Goal: Transaction & Acquisition: Purchase product/service

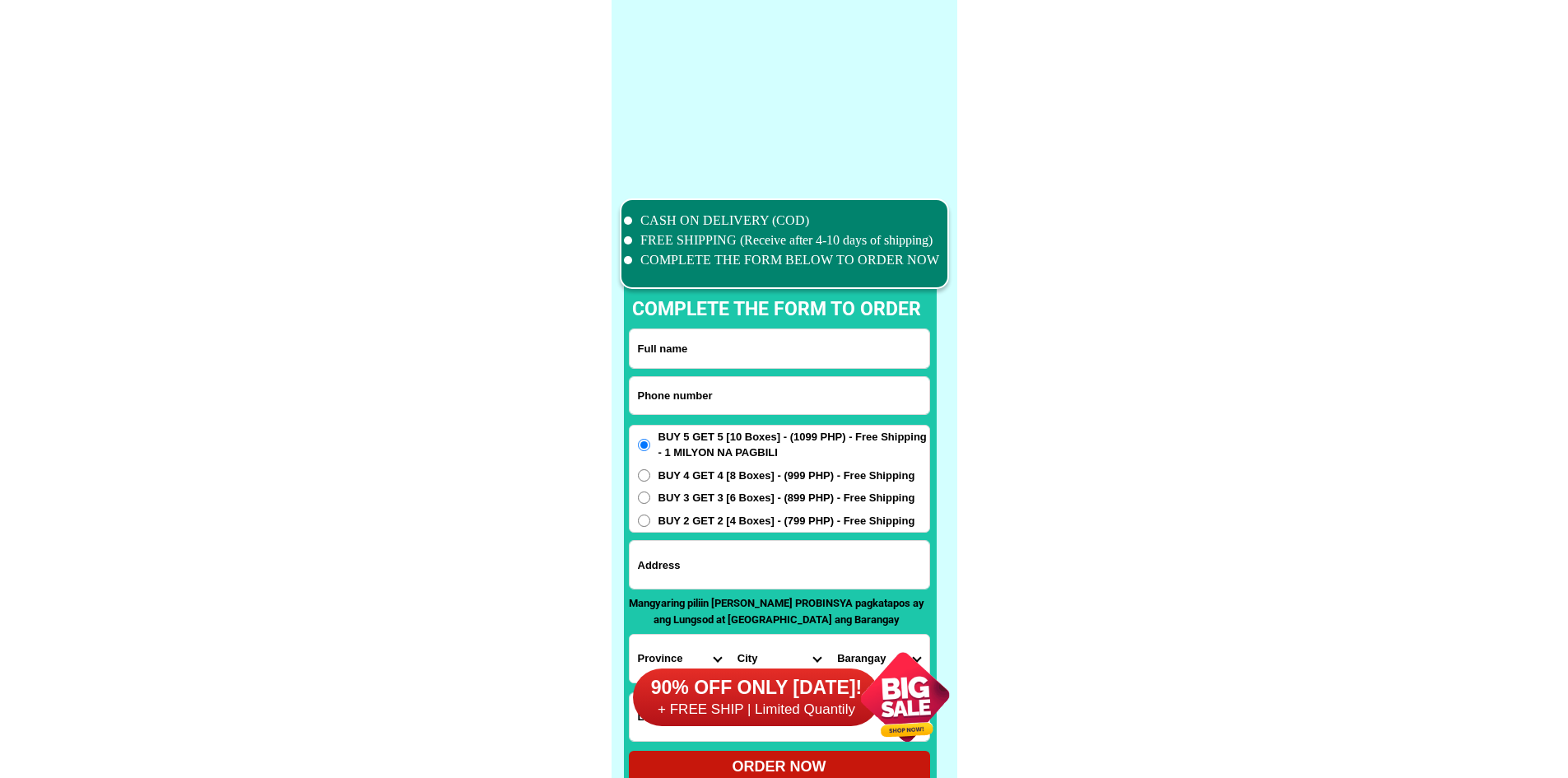
scroll to position [12802, 0]
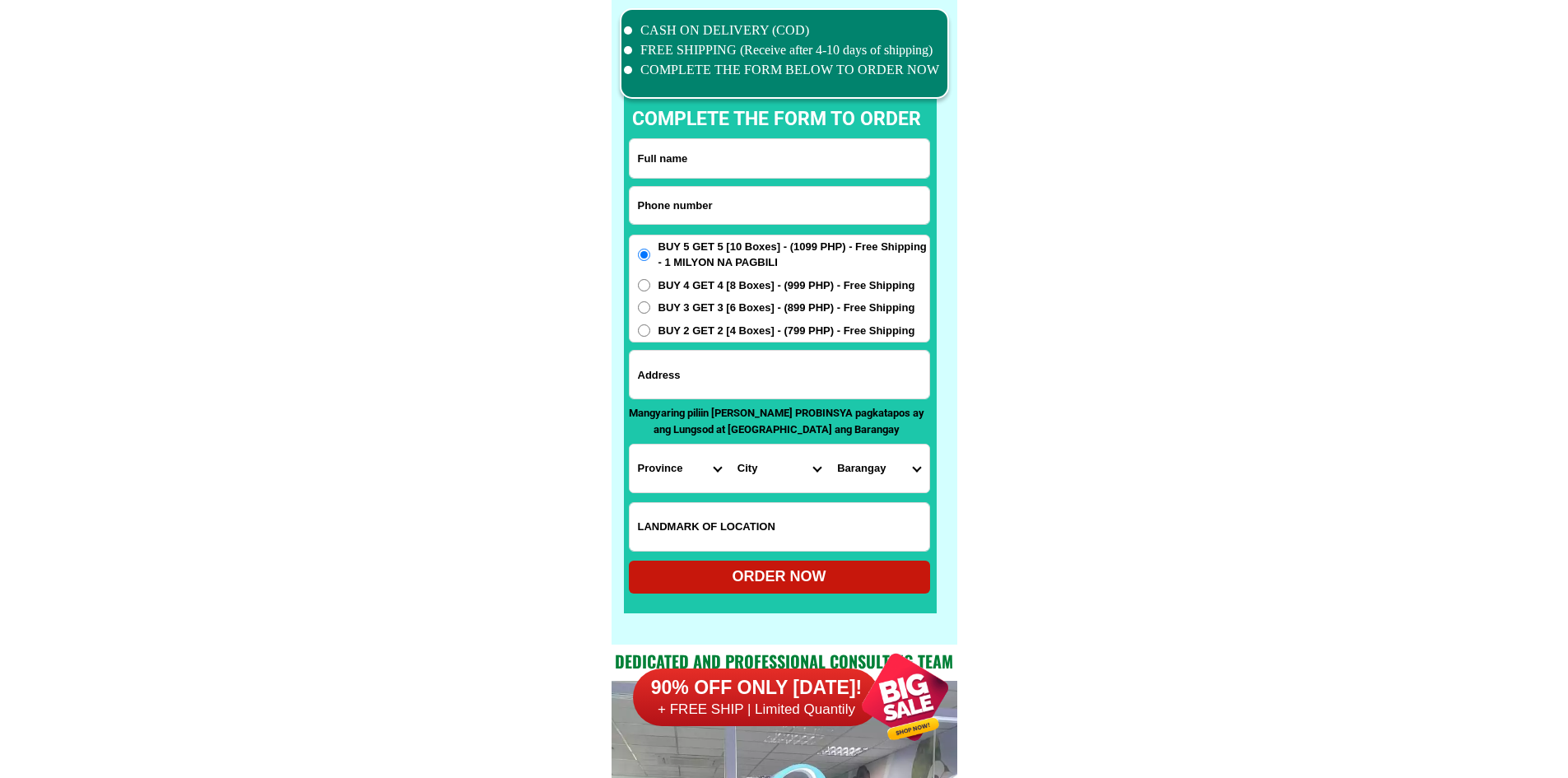
click at [782, 209] on input "Input phone_number" at bounding box center [779, 206] width 300 height 37
paste input "09359927686"
type input "09359927686"
click at [744, 149] on input "Input full_name" at bounding box center [779, 158] width 300 height 39
paste input "[PERSON_NAME]"
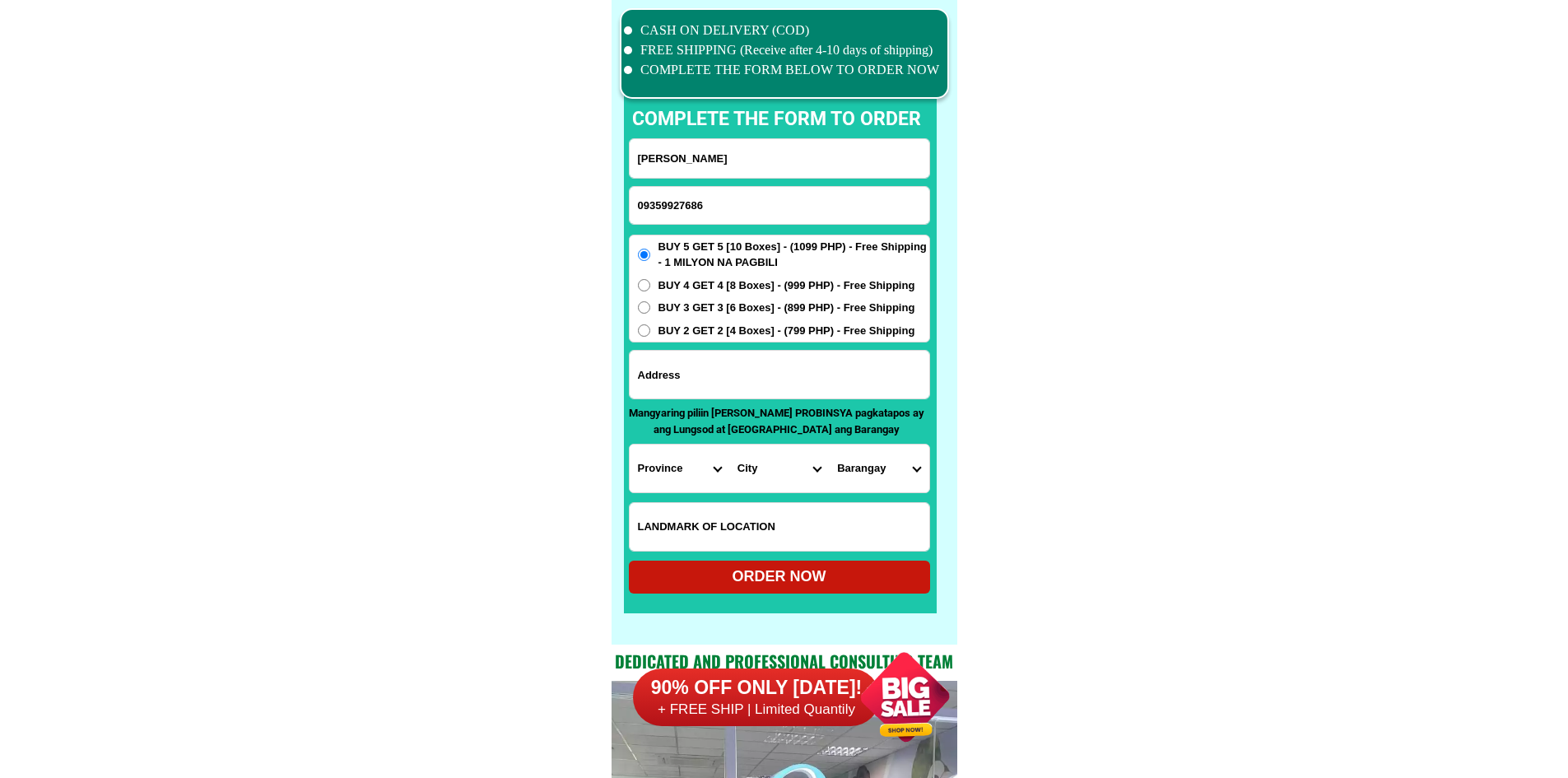
type input "[PERSON_NAME]"
drag, startPoint x: 784, startPoint y: 382, endPoint x: 797, endPoint y: 381, distance: 13.0
click at [784, 382] on input "Input address" at bounding box center [779, 374] width 300 height 48
paste input "porok 2a mahayahay roxas hinatuan surigao del sure"
type input "porok 2a mahayahay roxas hinatuan surigao del sure"
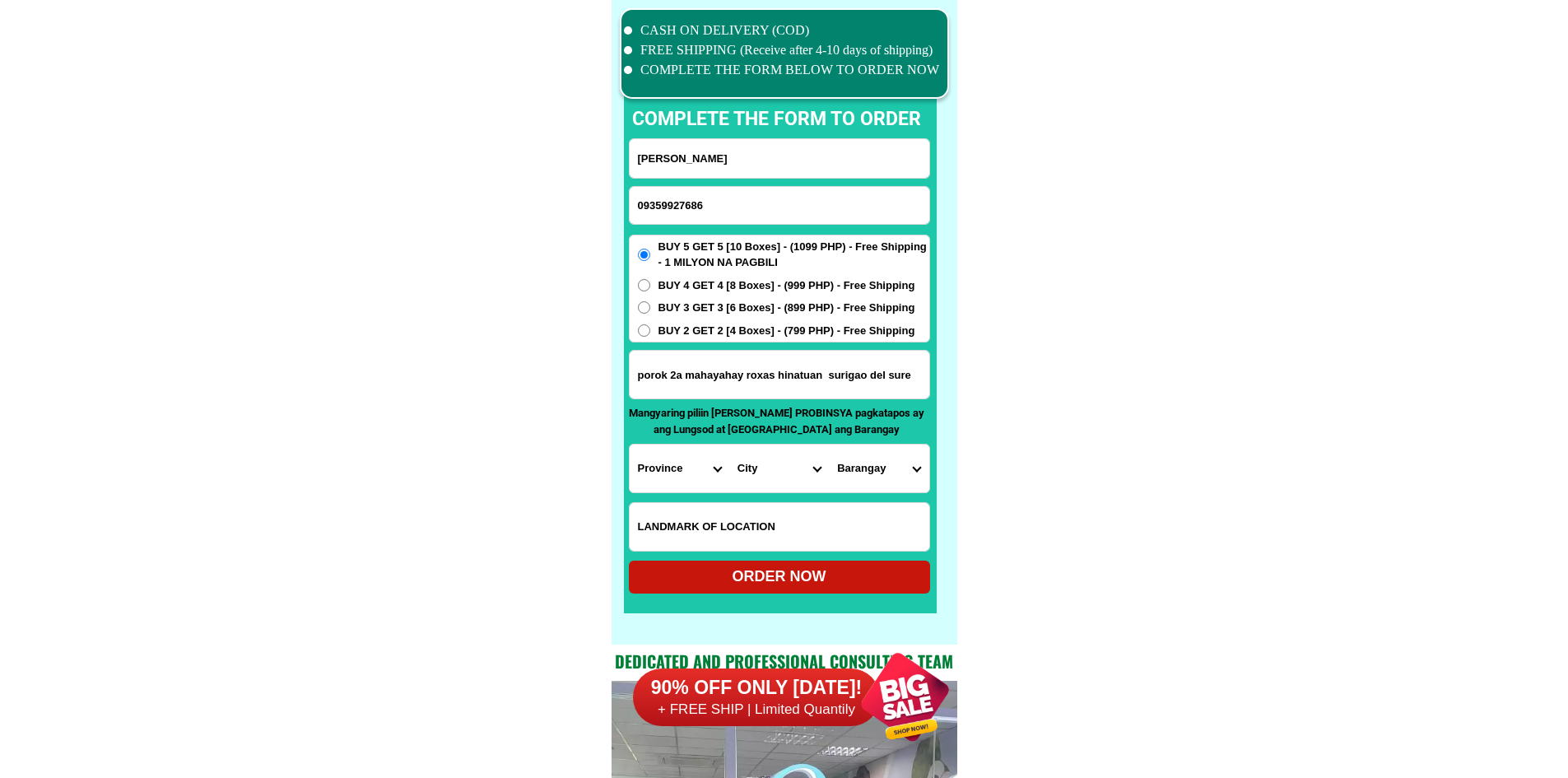
click at [666, 471] on select "Province [GEOGRAPHIC_DATA] [GEOGRAPHIC_DATA] [GEOGRAPHIC_DATA] [GEOGRAPHIC_DATA…" at bounding box center [679, 468] width 100 height 48
select select "63_115"
click at [784, 470] on select "City [GEOGRAPHIC_DATA] Bislig-city [GEOGRAPHIC_DATA] Carrascal Hinatuan [PERSON…" at bounding box center [779, 468] width 100 height 48
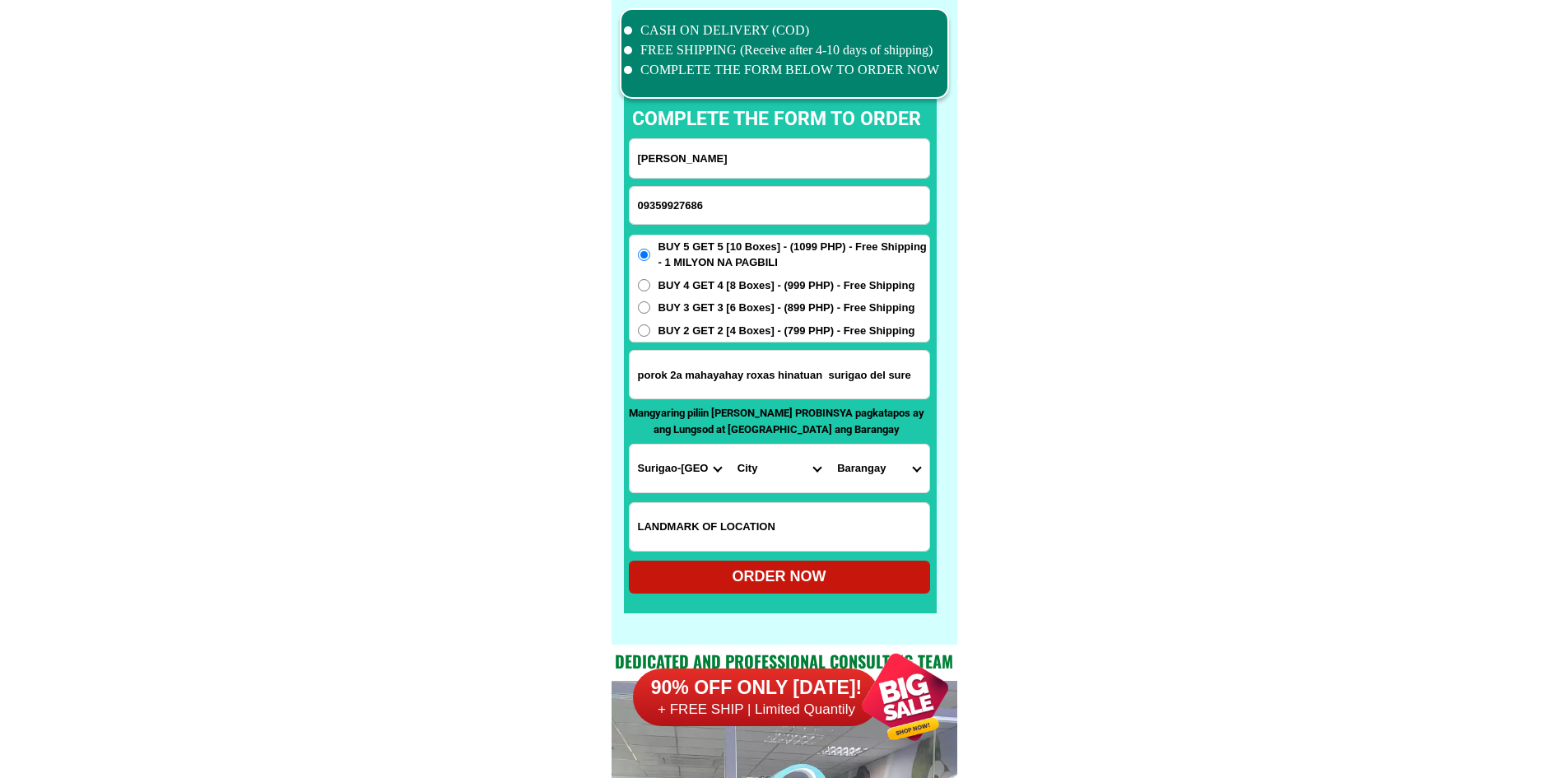
select select "63_1155488"
click at [906, 467] on select "Barangay Baculin [PERSON_NAME] (zone i pob.) Bigaan Cambatong [PERSON_NAME] Dug…" at bounding box center [879, 468] width 100 height 48
select select "63_11554885963"
drag, startPoint x: 1178, startPoint y: 513, endPoint x: 1159, endPoint y: 516, distance: 19.2
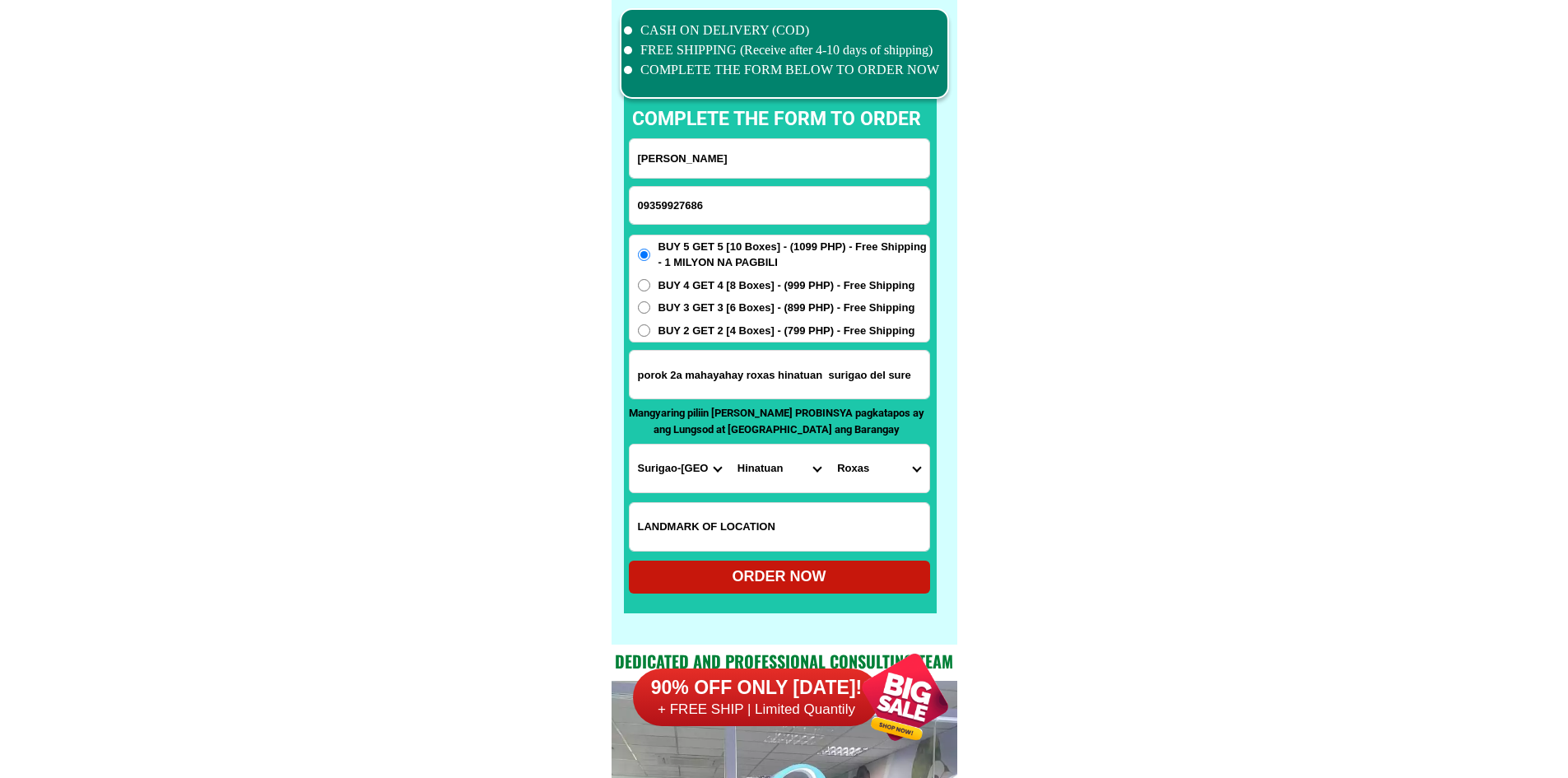
click at [835, 587] on div "ORDER NOW" at bounding box center [780, 576] width 302 height 22
type input "porok 2a mahayahay roxas hinatuan surigao del sure"
radio input "true"
click at [698, 205] on input "09359927686" at bounding box center [779, 206] width 300 height 37
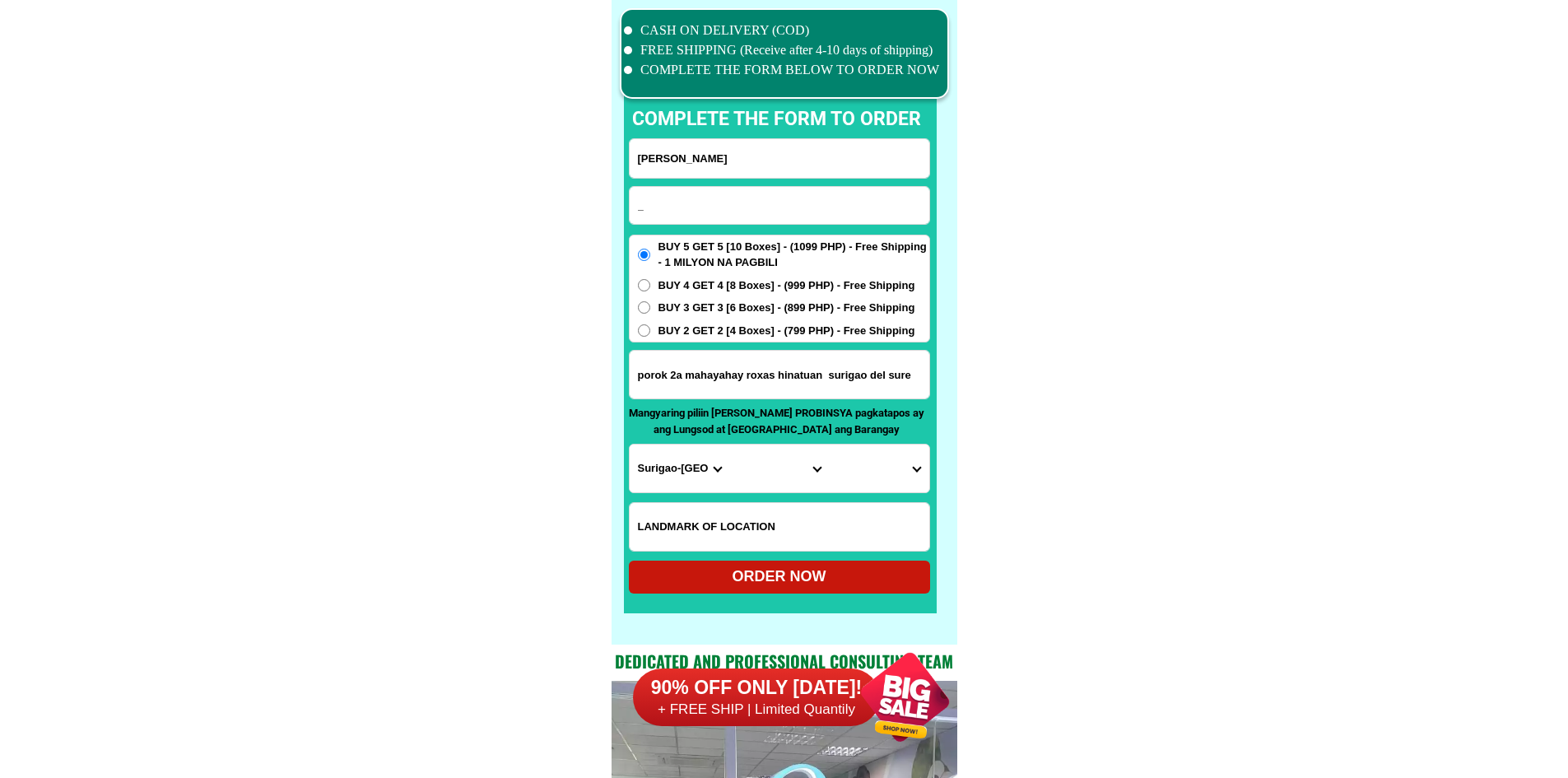
paste input "639637436296"
type input "[PHONE_NUMBER]"
click at [729, 391] on input "Input address" at bounding box center [779, 374] width 300 height 48
paste input "Pali gawan matanda lantic car mo na cavety poblok7. lot8"
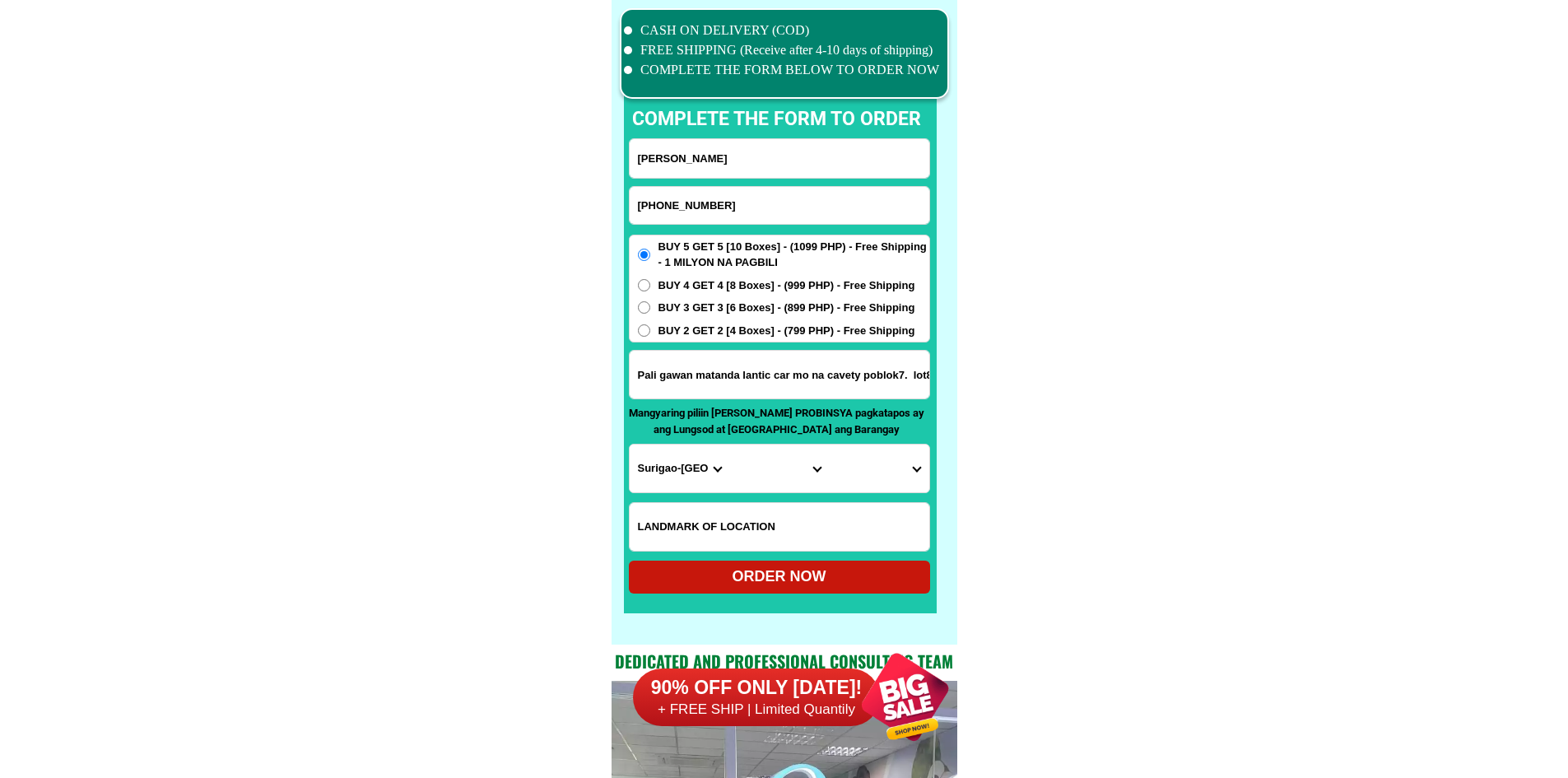
scroll to position [0, 3]
type input "Pali gawan matanda lantic car mo na cavety poblok7. lot8"
click at [678, 168] on input "[PERSON_NAME]" at bounding box center [779, 158] width 300 height 39
paste input "[PERSON_NAME]"
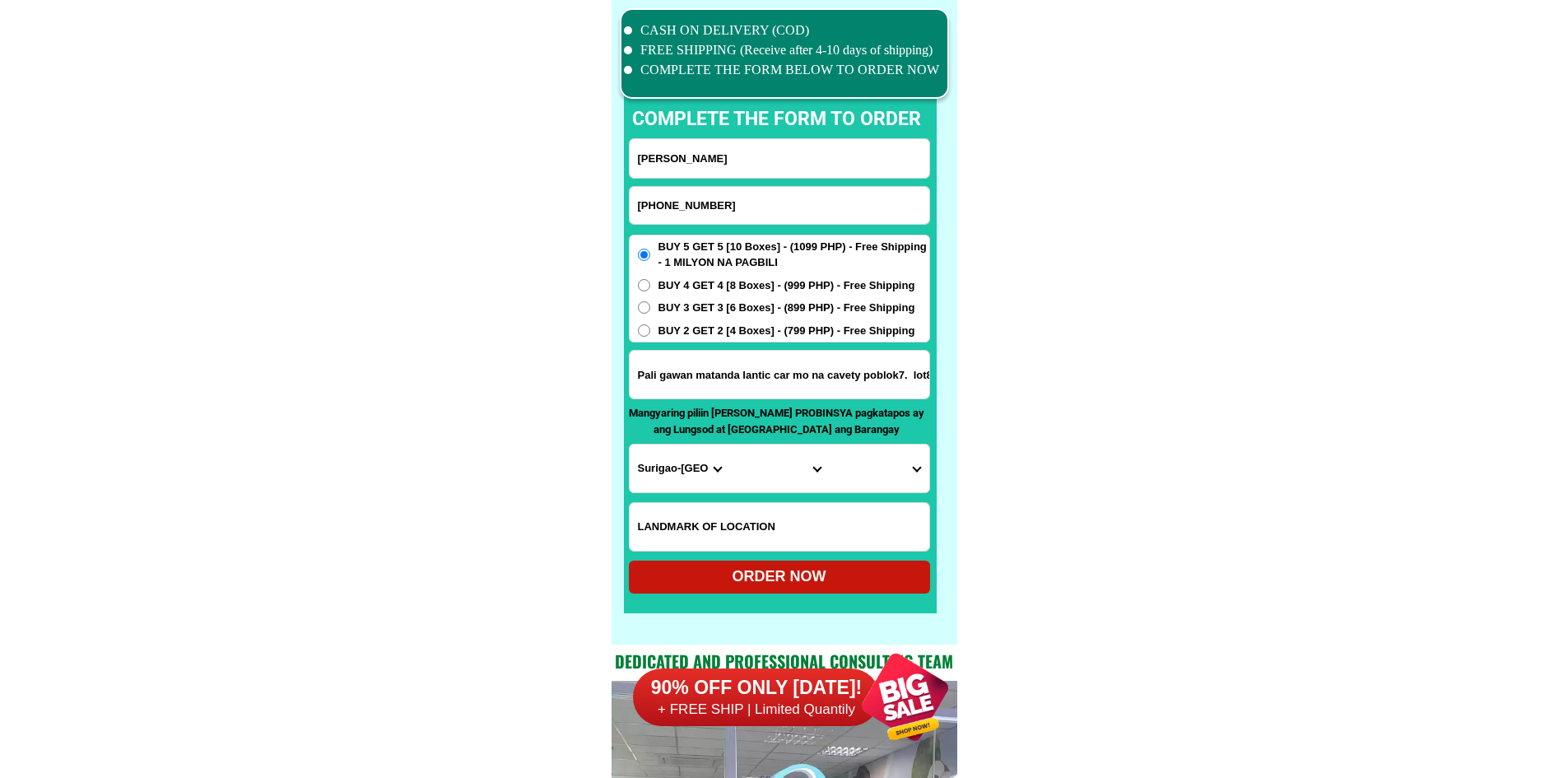
type input "[PERSON_NAME]"
drag, startPoint x: 1117, startPoint y: 255, endPoint x: 1103, endPoint y: 280, distance: 28.7
drag, startPoint x: 742, startPoint y: 383, endPoint x: 1128, endPoint y: 383, distance: 386.0
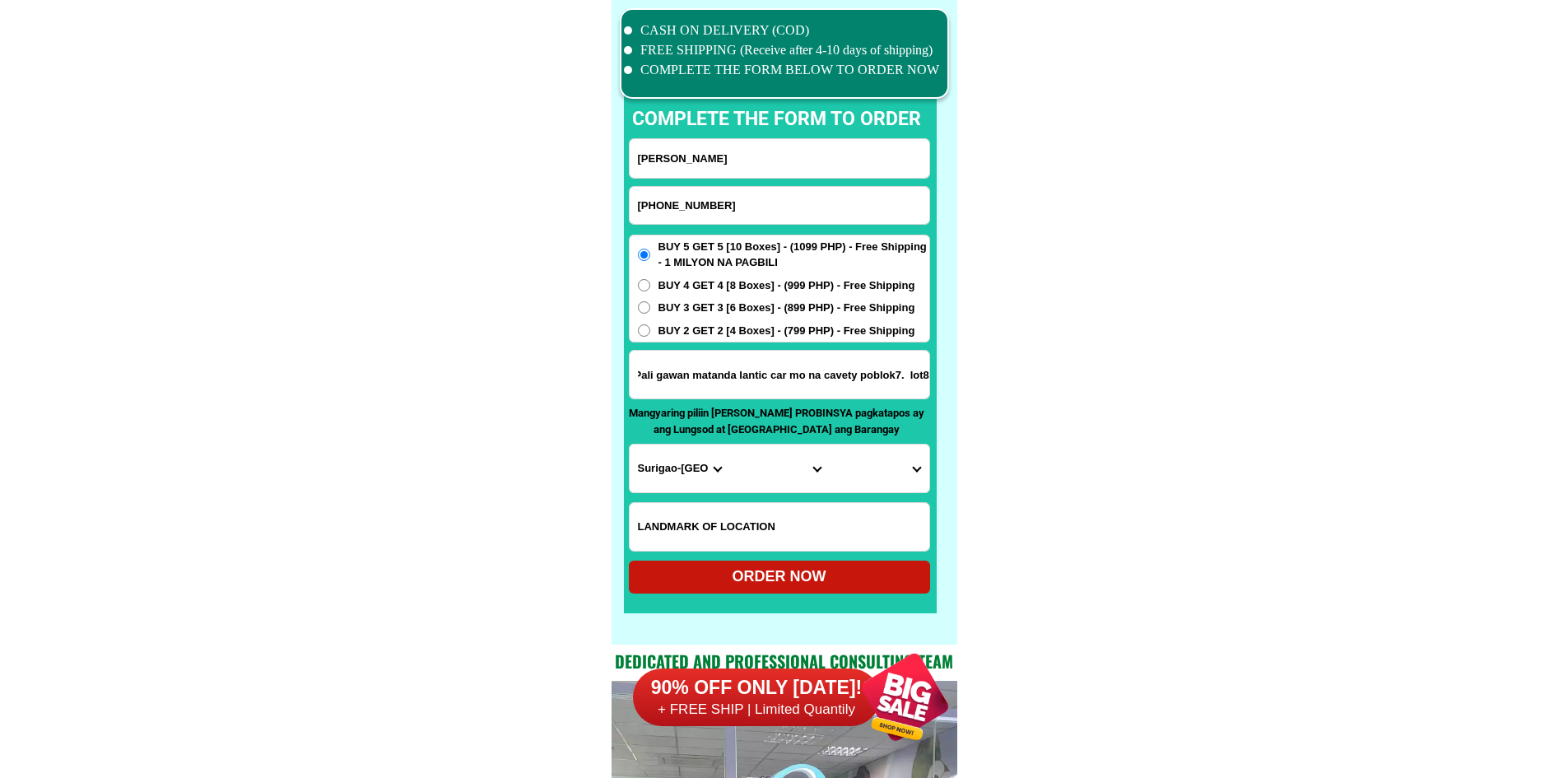
click at [777, 387] on input "Pali gawan matanda lantic car mo na cavety poblok7. lot8" at bounding box center [779, 374] width 300 height 48
type input "Pali gawan matanda lantic car mo na cavety poblok7. lot8"
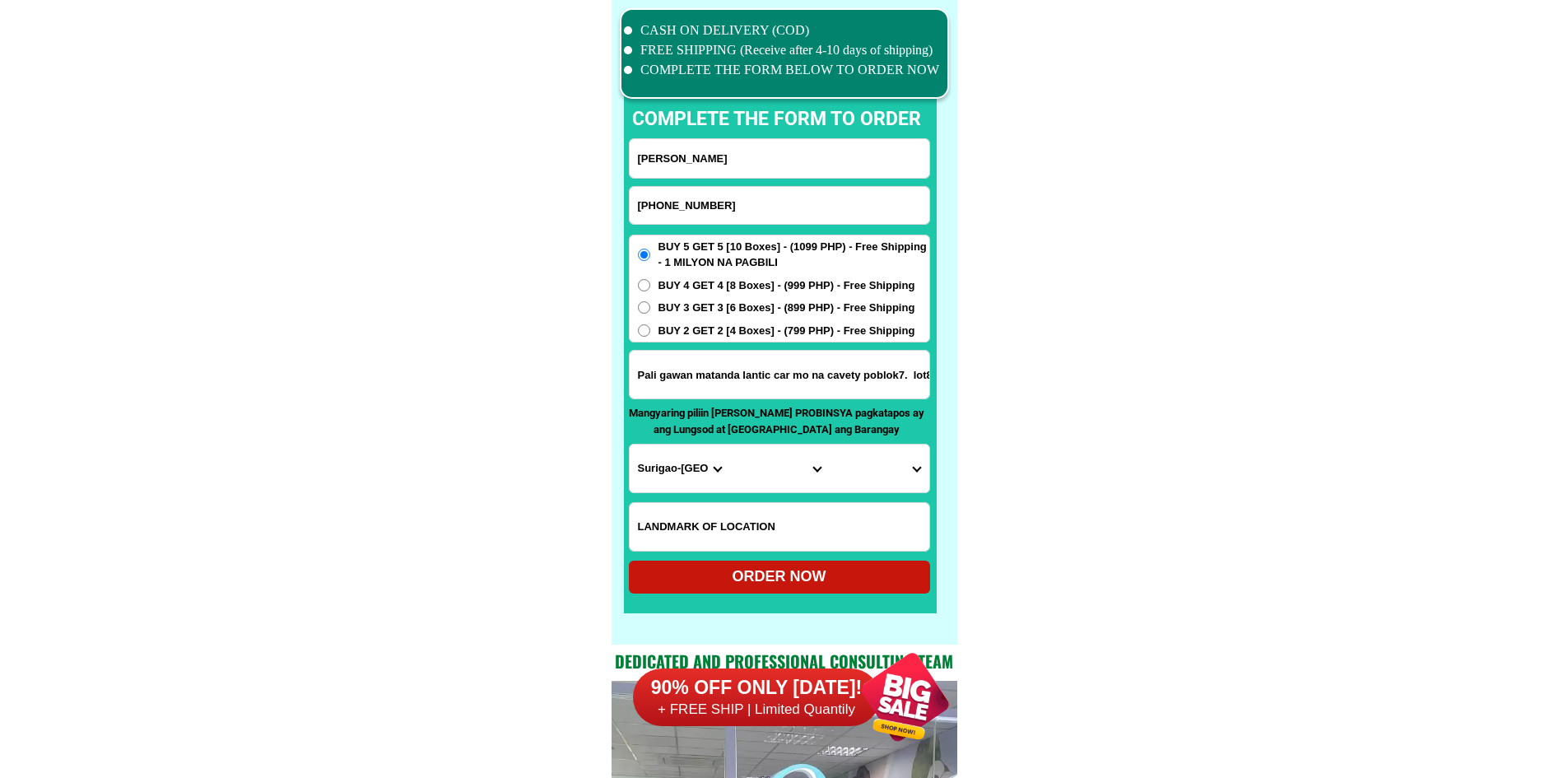
click at [657, 483] on select "Province [GEOGRAPHIC_DATA] [GEOGRAPHIC_DATA] [GEOGRAPHIC_DATA] [GEOGRAPHIC_DATA…" at bounding box center [679, 468] width 100 height 48
select select "63_826"
click at [795, 453] on select "City [PERSON_NAME] [PERSON_NAME] [GEOGRAPHIC_DATA]-city [GEOGRAPHIC_DATA]-[GEOG…" at bounding box center [779, 468] width 100 height 48
select select "63_8263461"
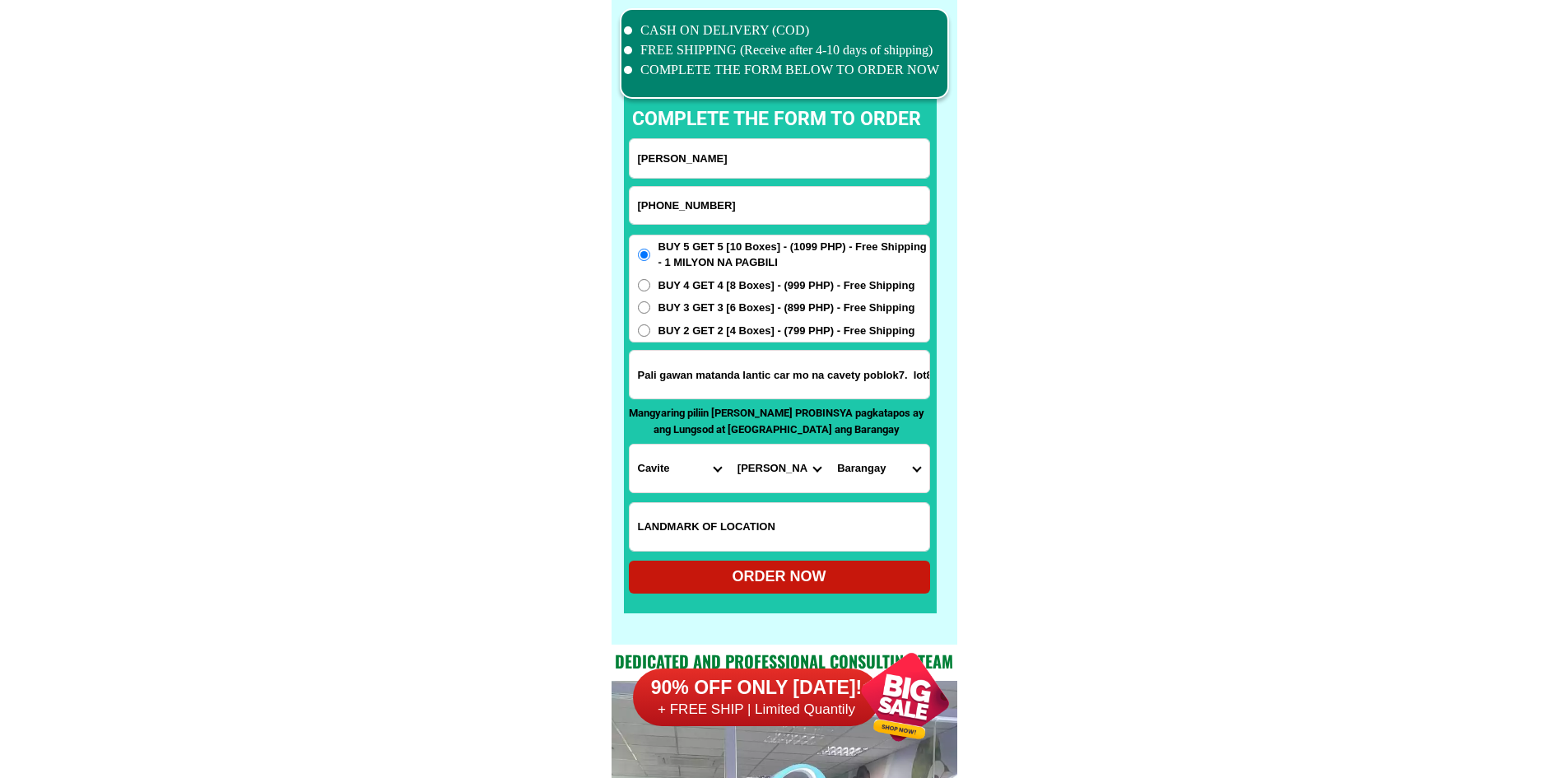
click at [878, 451] on select "Barangay Bancal Barangay 1 (pob.) Barangay 2 (pob.) Barangay 3 (pob.) Barangay …" at bounding box center [879, 468] width 100 height 48
select select "63_82634617493"
click at [829, 444] on select "Barangay Bancal Barangay 1 (pob.) Barangay 2 (pob.) Barangay 3 (pob.) Barangay …" at bounding box center [879, 468] width 100 height 48
drag, startPoint x: 842, startPoint y: 579, endPoint x: 1249, endPoint y: 435, distance: 431.7
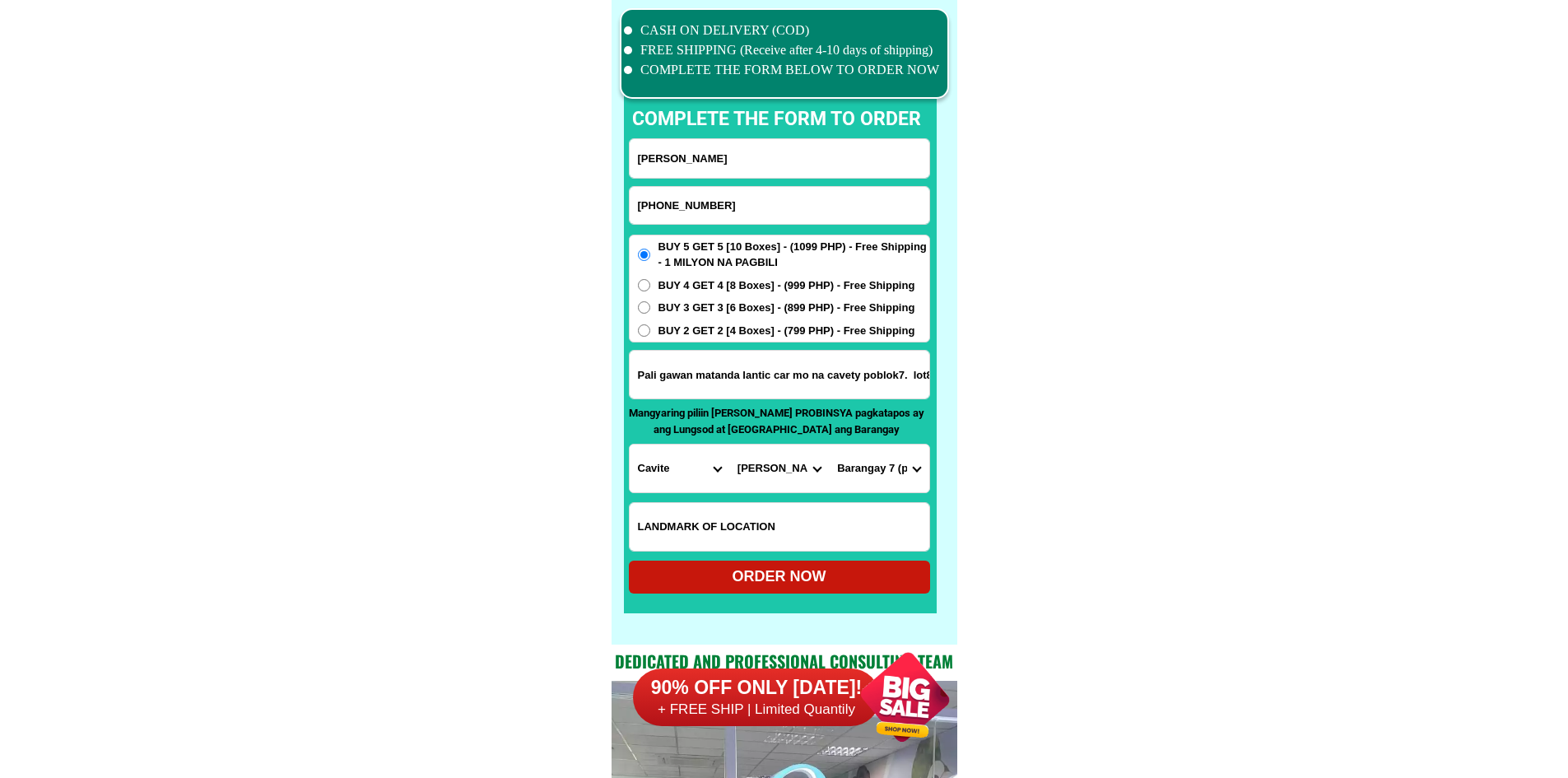
click at [794, 575] on div "ORDER NOW" at bounding box center [780, 576] width 302 height 22
radio input "true"
click at [694, 205] on input "Input phone_number" at bounding box center [779, 206] width 300 height 37
paste input "09816093661"
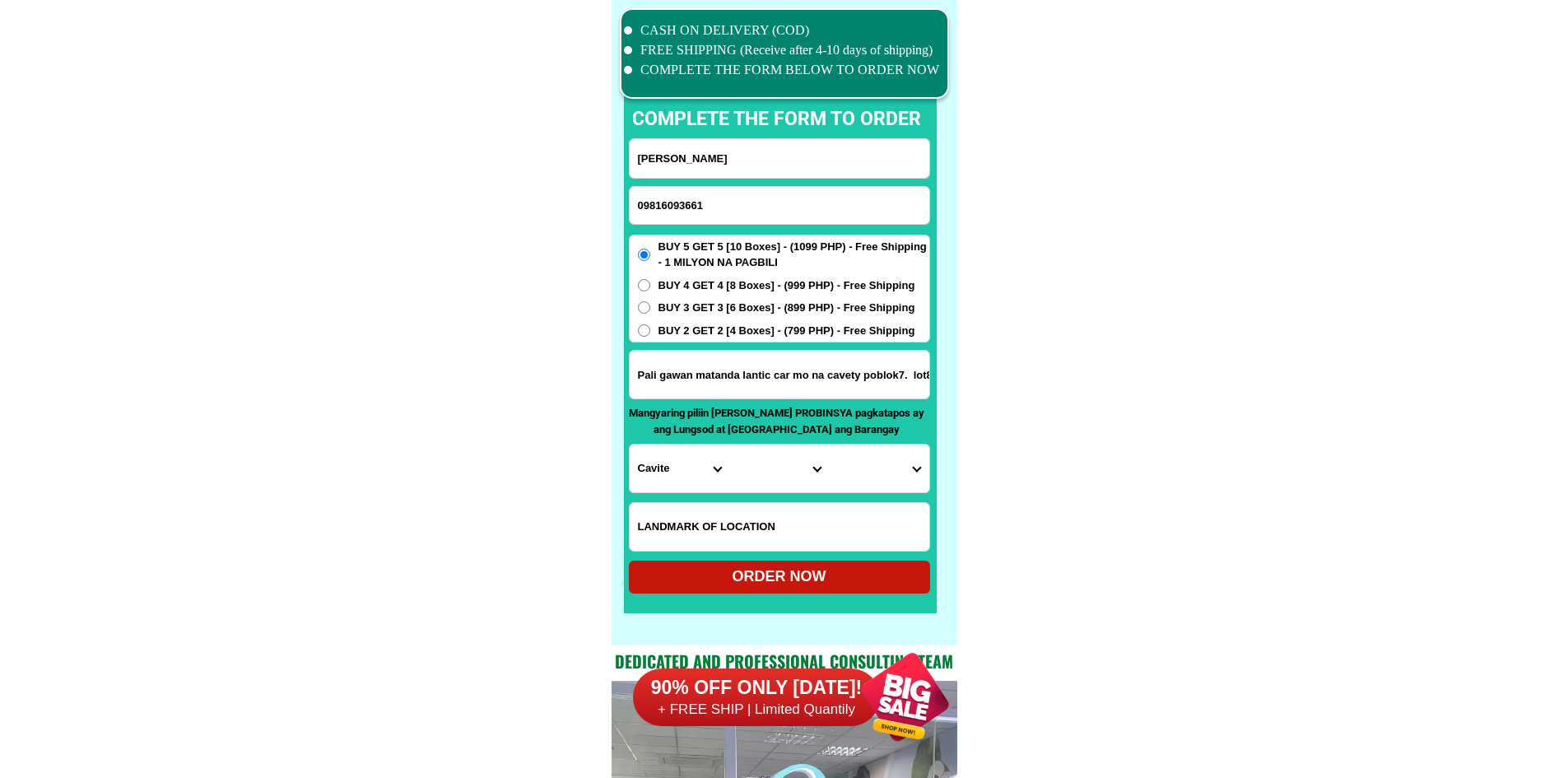
type input "09816093661"
click at [798, 156] on input "Input full_name" at bounding box center [779, 158] width 300 height 39
paste input "baby palad [PERSON_NAME]"
type input "baby palad [PERSON_NAME]"
click at [771, 357] on input "Input address" at bounding box center [779, 374] width 300 height 48
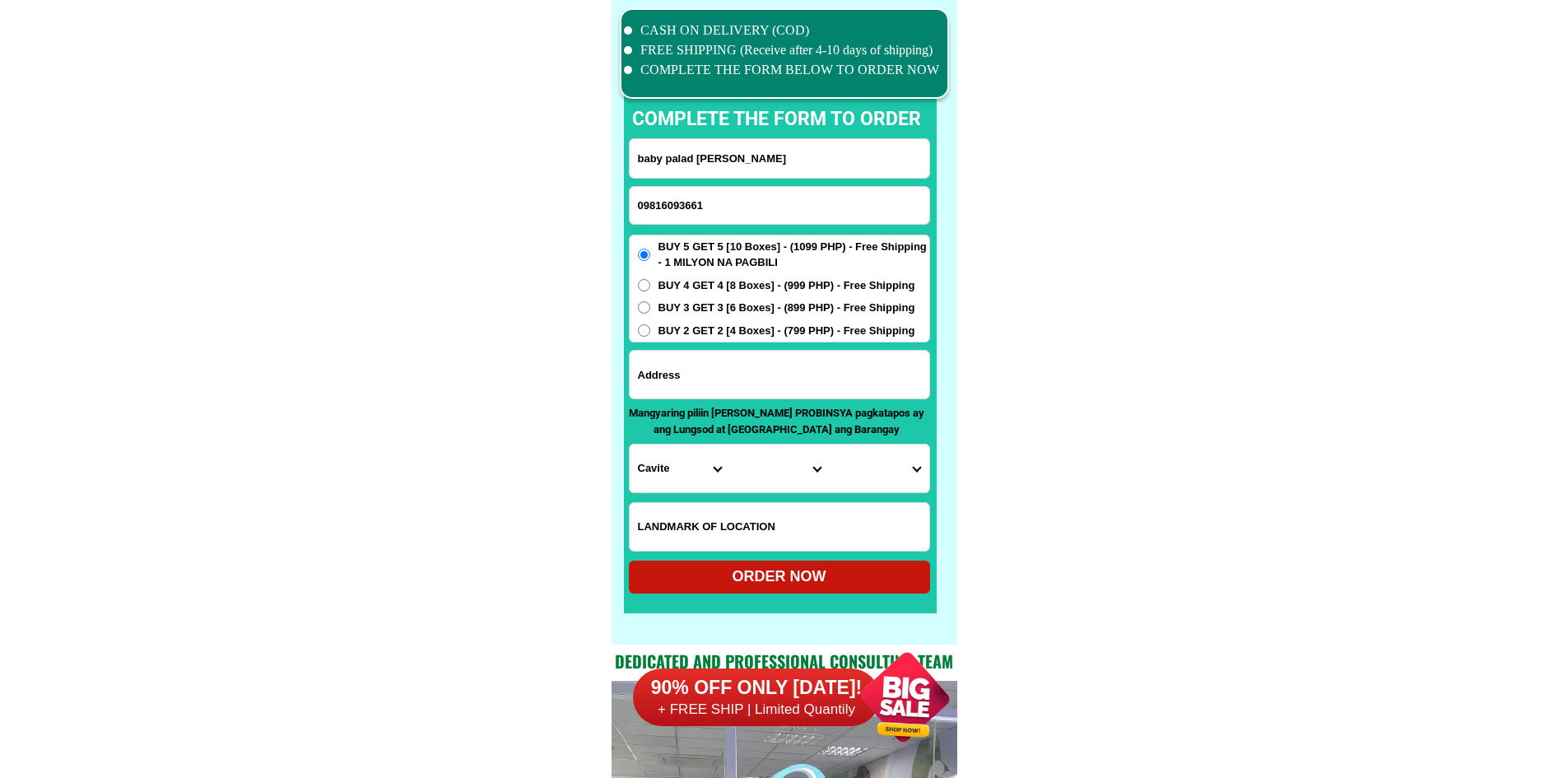
paste input "[GEOGRAPHIC_DATA] ,[GEOGRAPHIC_DATA] [GEOGRAPHIC_DATA] prov"
type input "[GEOGRAPHIC_DATA] ,[GEOGRAPHIC_DATA] [GEOGRAPHIC_DATA] prov"
click at [752, 284] on span "BUY 4 GET 4 [8 Boxes] - (999 PHP) - Free Shipping" at bounding box center [786, 285] width 257 height 16
click at [651, 284] on input "BUY 4 GET 4 [8 Boxes] - (999 PHP) - Free Shipping" at bounding box center [644, 285] width 13 height 13
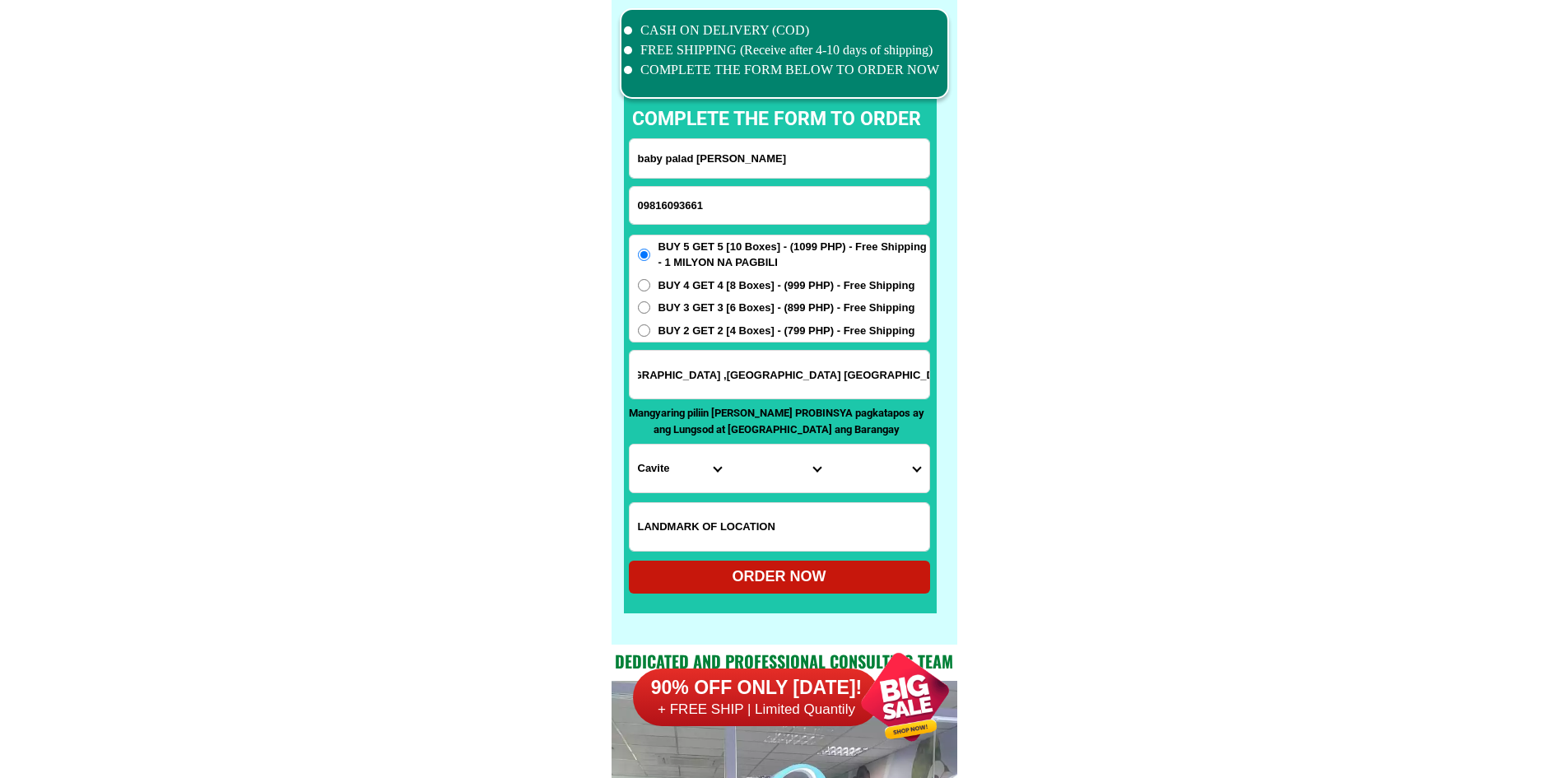
radio input "true"
drag, startPoint x: 806, startPoint y: 386, endPoint x: 1029, endPoint y: 384, distance: 223.0
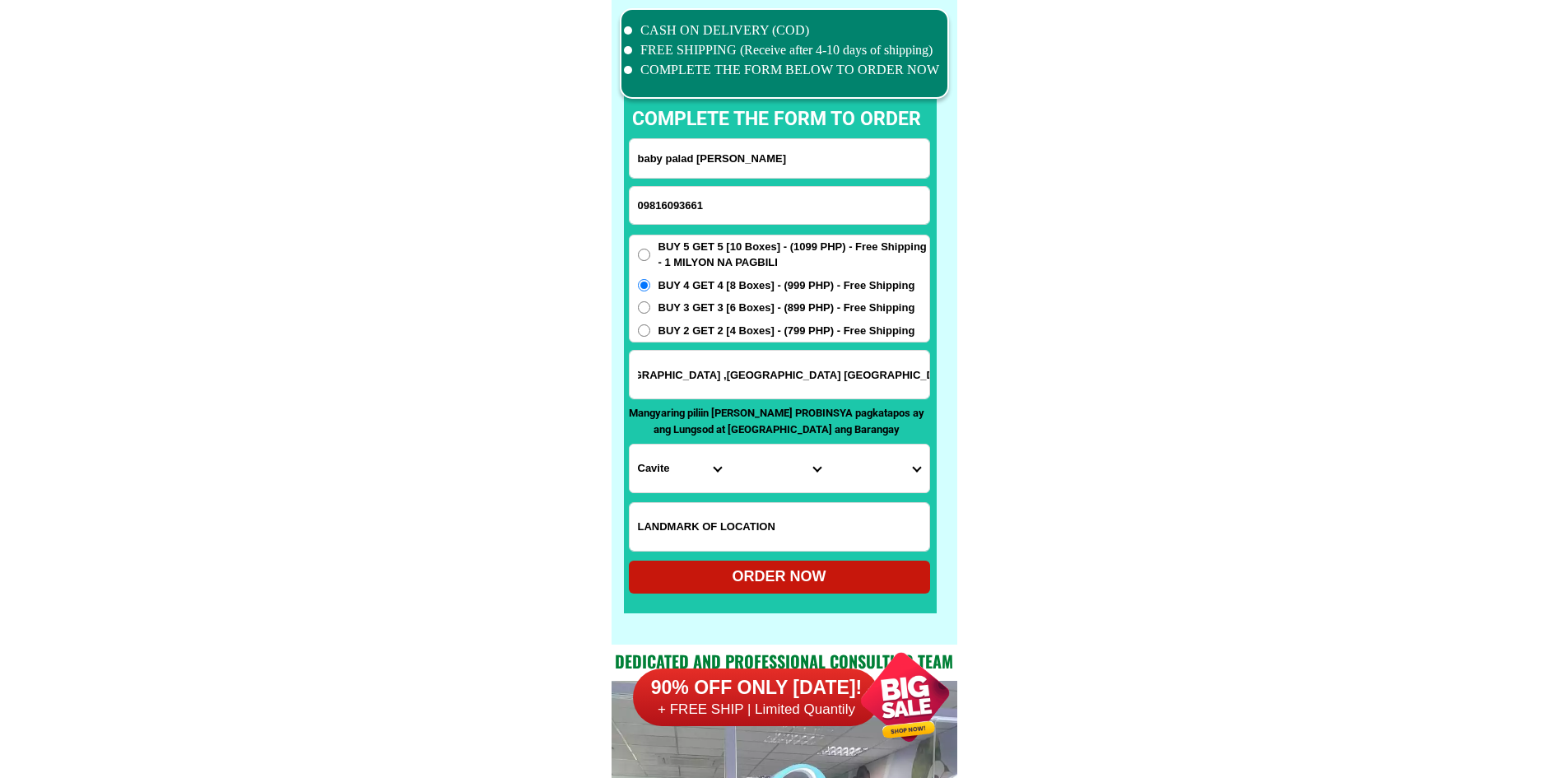
click at [698, 475] on select "Province [GEOGRAPHIC_DATA] [GEOGRAPHIC_DATA] [GEOGRAPHIC_DATA] [GEOGRAPHIC_DATA…" at bounding box center [679, 468] width 100 height 48
select select "63_397"
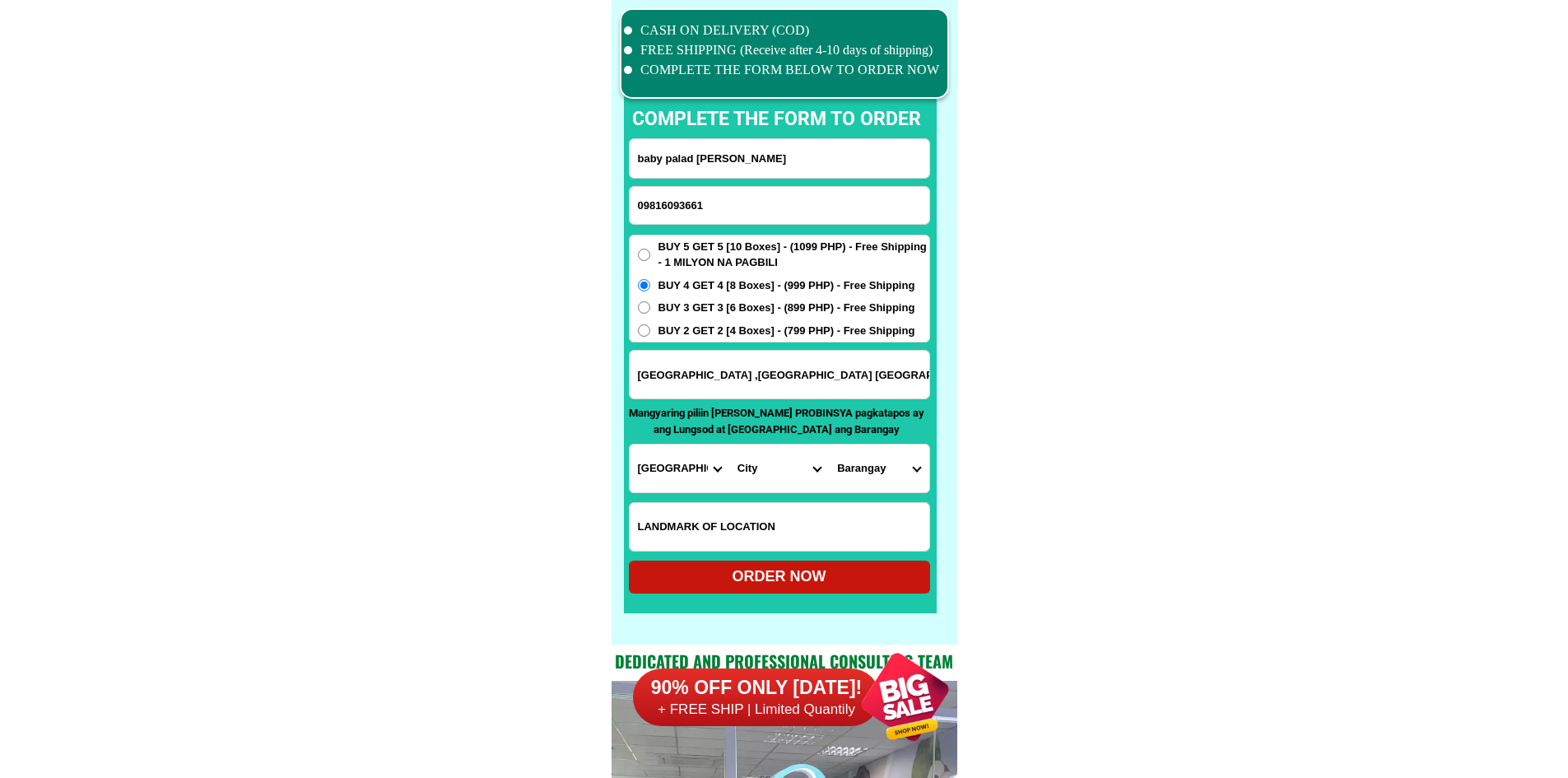
click at [789, 455] on select "City [GEOGRAPHIC_DATA] [GEOGRAPHIC_DATA] [GEOGRAPHIC_DATA] [GEOGRAPHIC_DATA] [G…" at bounding box center [779, 468] width 100 height 48
select select "63_3977163"
click at [876, 474] on select "Barangay Barangay 1 (pob.) Barangay 10 (pob.) Barangay 11 (pob.) Barangay 2 (po…" at bounding box center [879, 468] width 100 height 48
select select "63_39771639754"
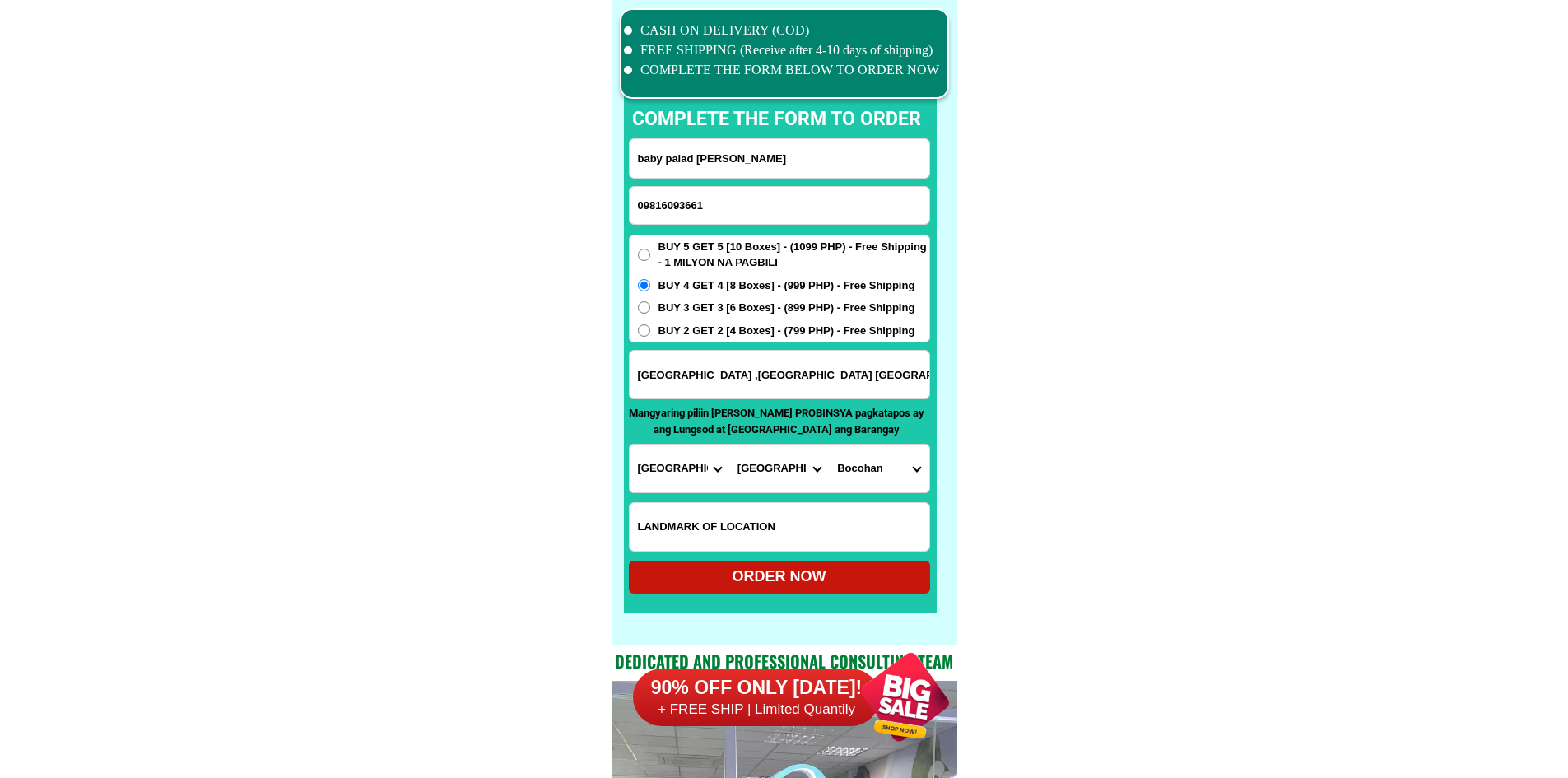
click at [829, 444] on select "Barangay Barangay 1 (pob.) Barangay 10 (pob.) Barangay 11 (pob.) Barangay 2 (po…" at bounding box center [879, 468] width 100 height 48
click at [776, 570] on div "ORDER NOW" at bounding box center [780, 576] width 302 height 22
radio input "true"
drag, startPoint x: 780, startPoint y: 201, endPoint x: 785, endPoint y: 179, distance: 22.6
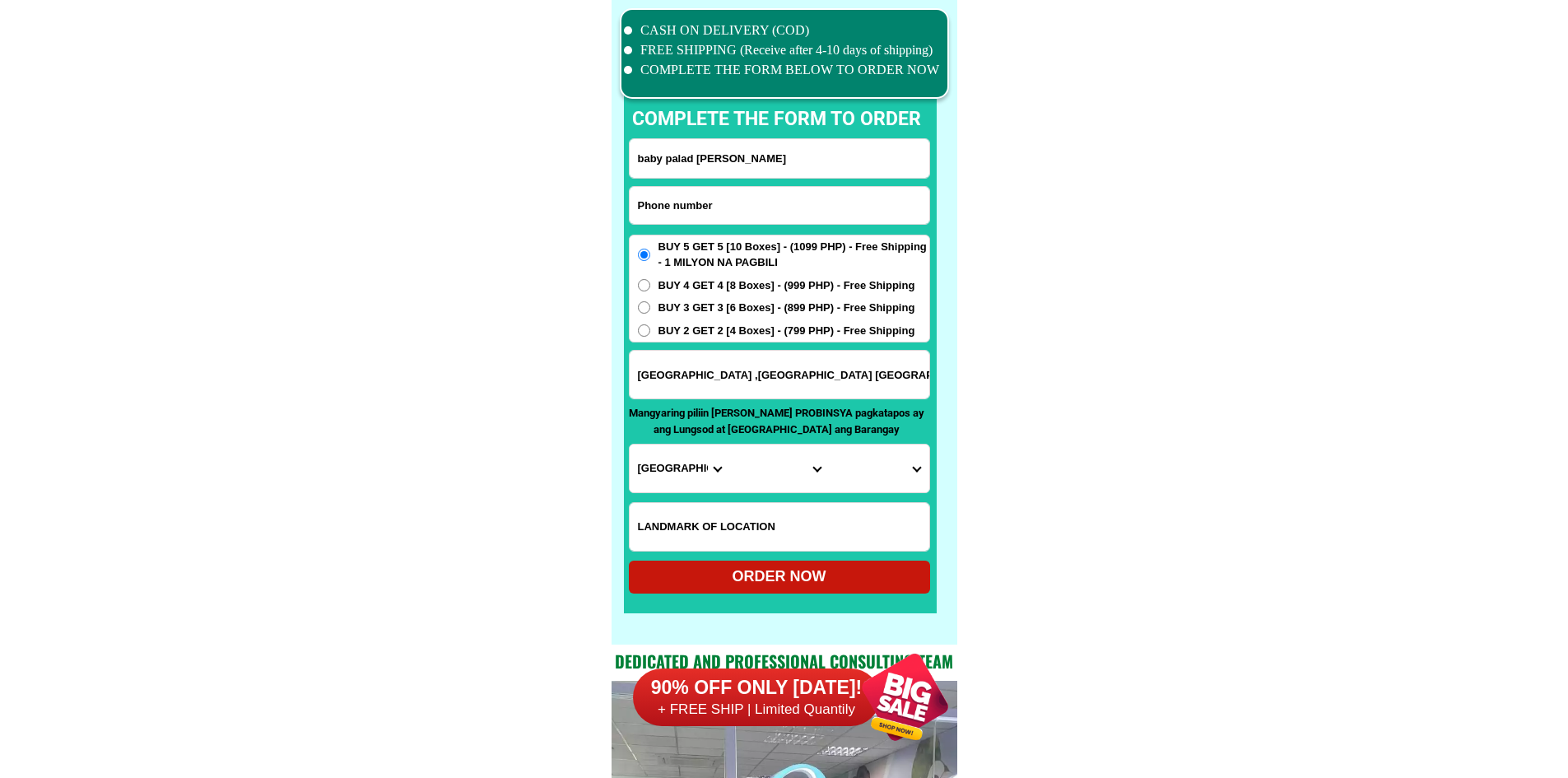
click at [780, 201] on input "Input phone_number" at bounding box center [779, 206] width 300 height 37
paste input "09771353863"
type input "09771353863"
drag, startPoint x: 792, startPoint y: 148, endPoint x: 792, endPoint y: 125, distance: 23.0
click at [792, 148] on input "Input full_name" at bounding box center [779, 158] width 300 height 39
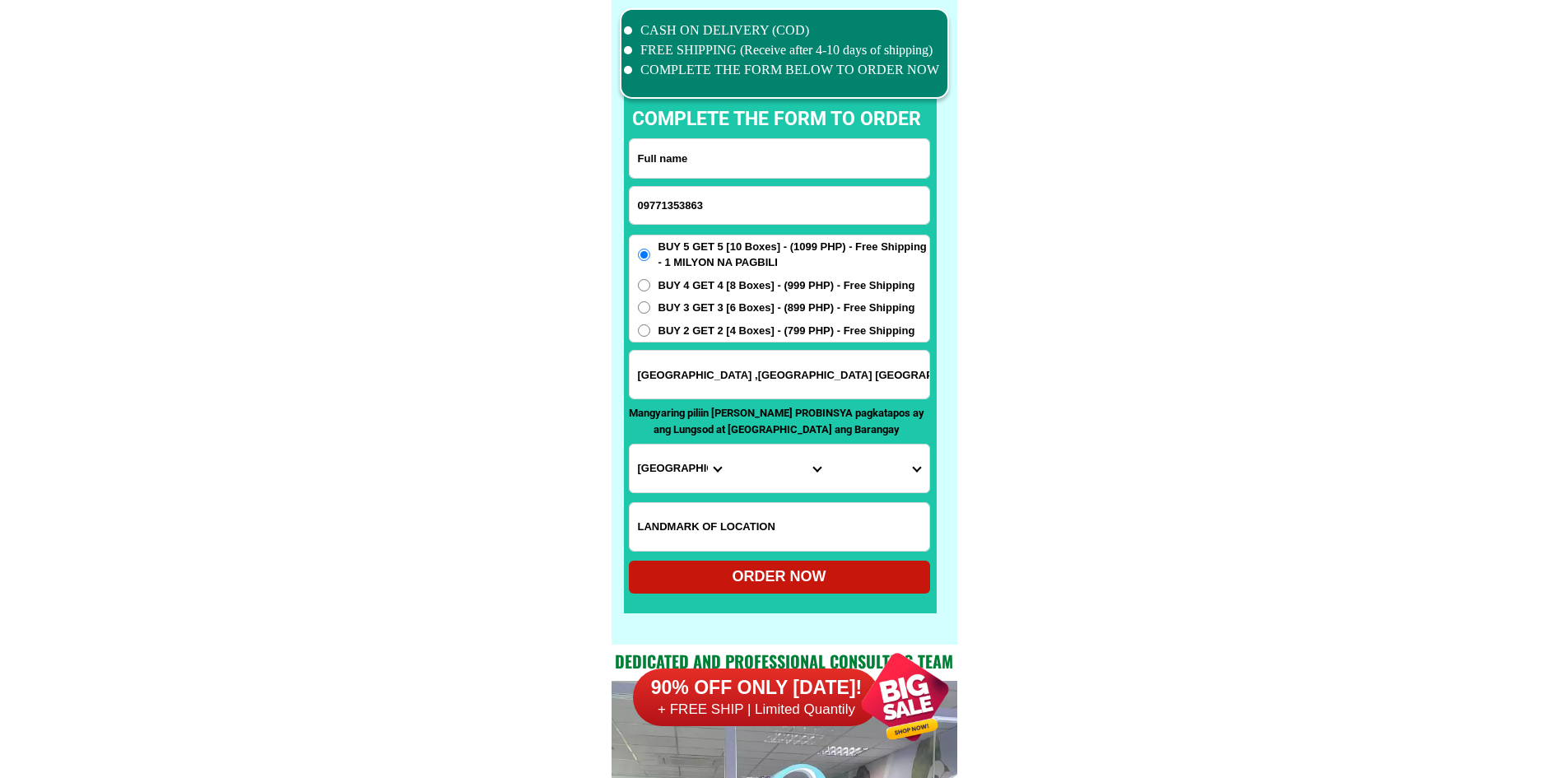
paste input "[PERSON_NAME]"
type input "[PERSON_NAME]"
click at [758, 361] on input "Input address" at bounding box center [779, 374] width 300 height 48
paste input "[PERSON_NAME][GEOGRAPHIC_DATA] [PERSON_NAME] comp"
type input "[PERSON_NAME][GEOGRAPHIC_DATA] [PERSON_NAME] comp"
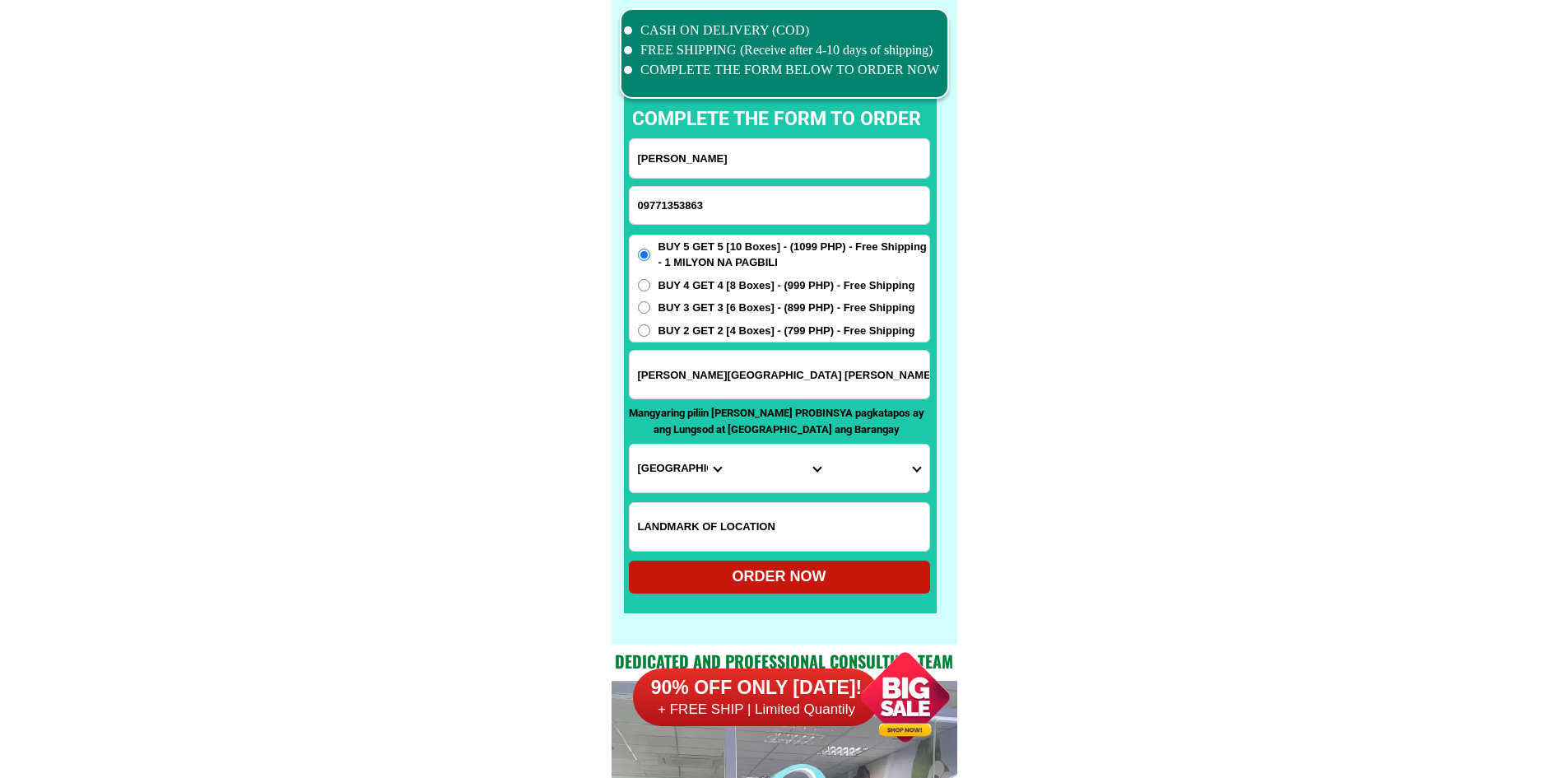
click at [658, 434] on p "Mangyaring piliin [PERSON_NAME] PROBINSYA pagkatapos ay ang Lungsod at [GEOGRAP…" at bounding box center [778, 421] width 297 height 32
click at [665, 469] on select "Province [GEOGRAPHIC_DATA] [GEOGRAPHIC_DATA] [GEOGRAPHIC_DATA] [GEOGRAPHIC_DATA…" at bounding box center [679, 468] width 100 height 48
select select "63_397"
click at [796, 471] on select "City [GEOGRAPHIC_DATA] [GEOGRAPHIC_DATA] [GEOGRAPHIC_DATA] [GEOGRAPHIC_DATA] [G…" at bounding box center [779, 468] width 100 height 48
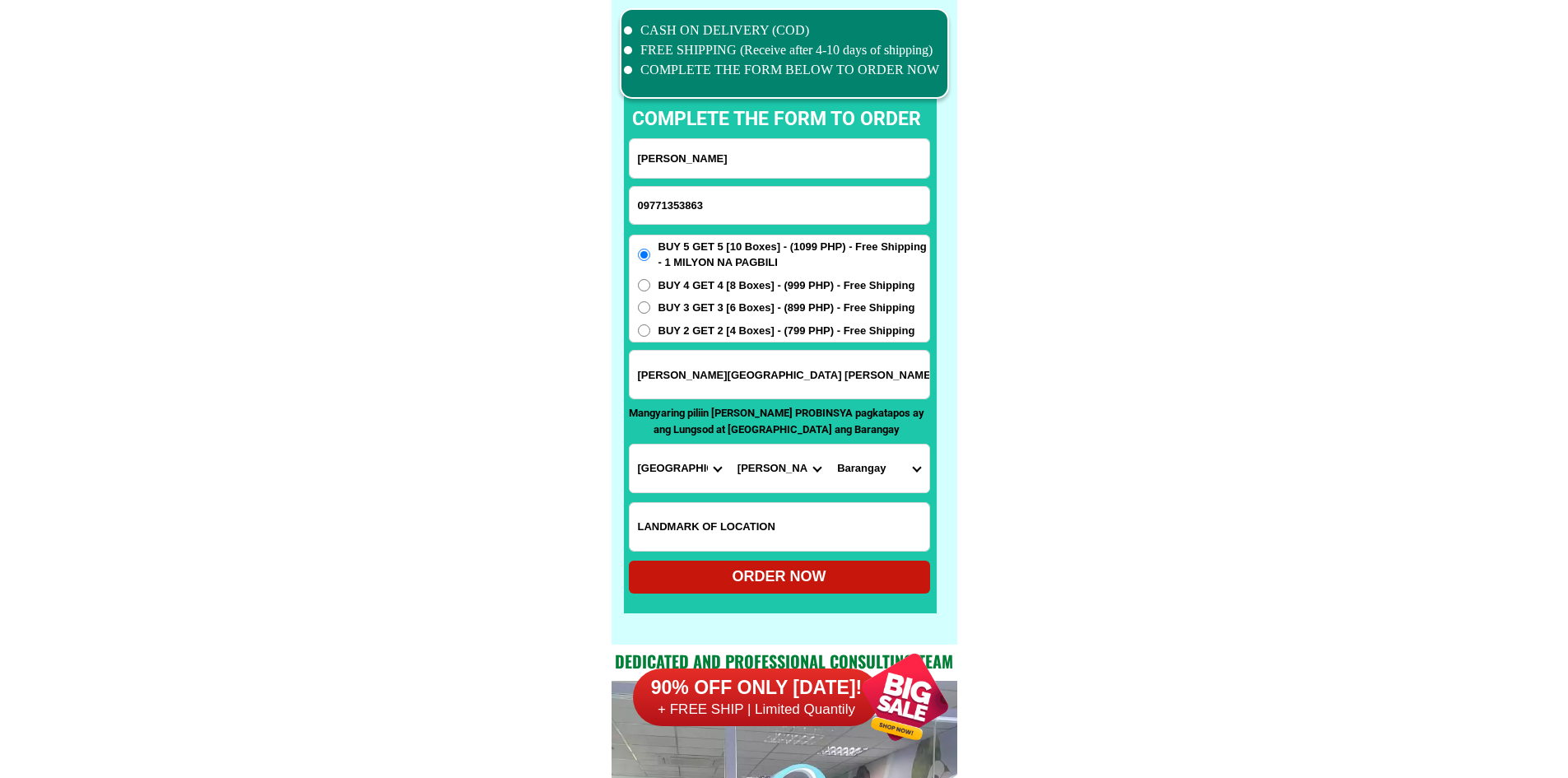
click at [769, 470] on select "City [GEOGRAPHIC_DATA] [GEOGRAPHIC_DATA] [GEOGRAPHIC_DATA] [GEOGRAPHIC_DATA] [G…" at bounding box center [779, 468] width 100 height 48
select select "63_3979107"
click at [890, 474] on select "Barangay Abang Aliliw Atulinao Ayuti Barangay 1 (pob.) Barangay 10 (pob.) Baran…" at bounding box center [879, 468] width 100 height 48
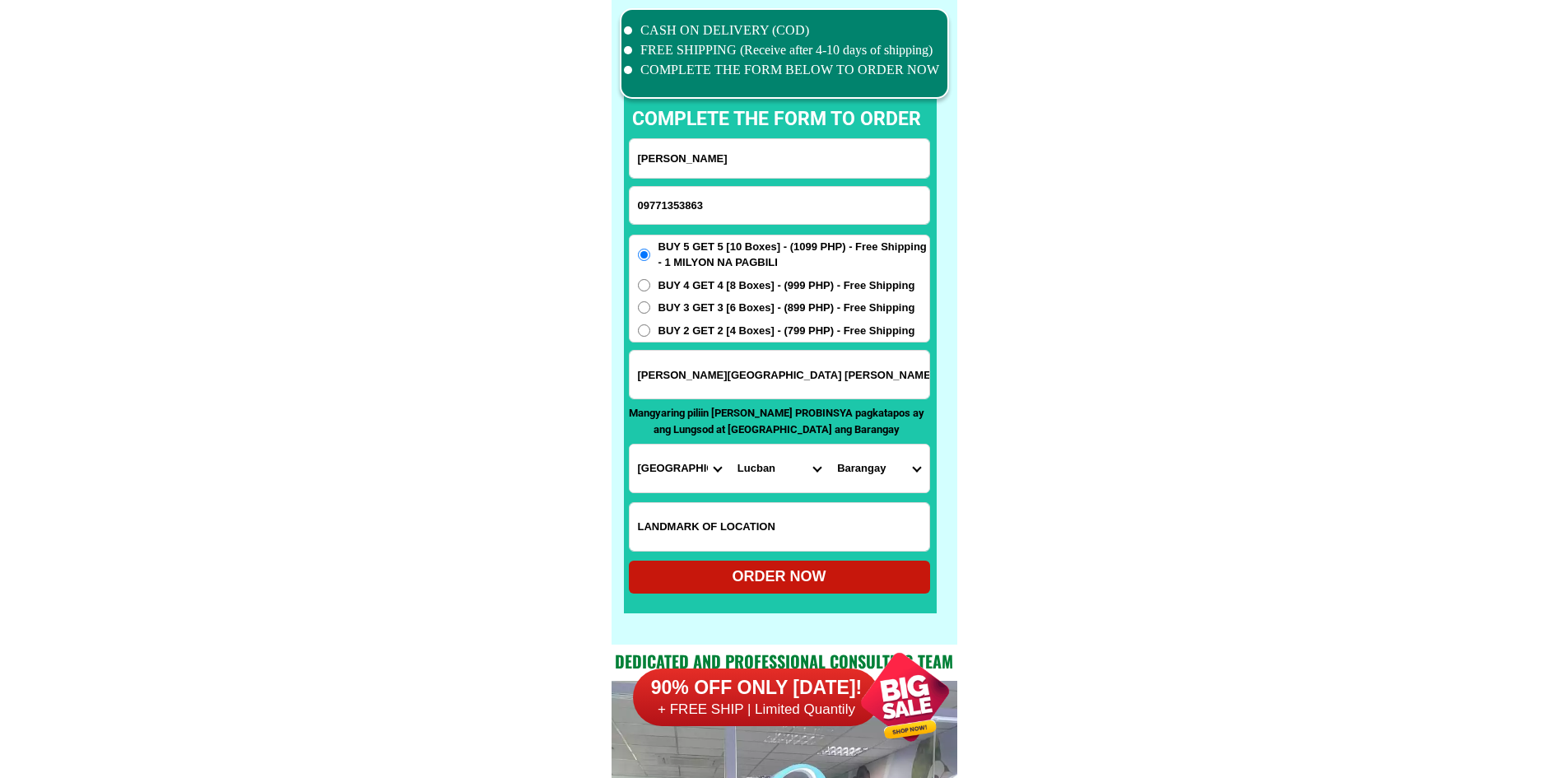
select select "63_39791079369"
click at [829, 444] on select "Barangay Abang Aliliw Atulinao Ayuti Barangay 1 (pob.) Barangay 10 (pob.) Baran…" at bounding box center [879, 468] width 100 height 48
click at [822, 589] on div "ORDER NOW" at bounding box center [780, 577] width 302 height 33
type input "09771353863"
radio input "true"
